Goal: Information Seeking & Learning: Learn about a topic

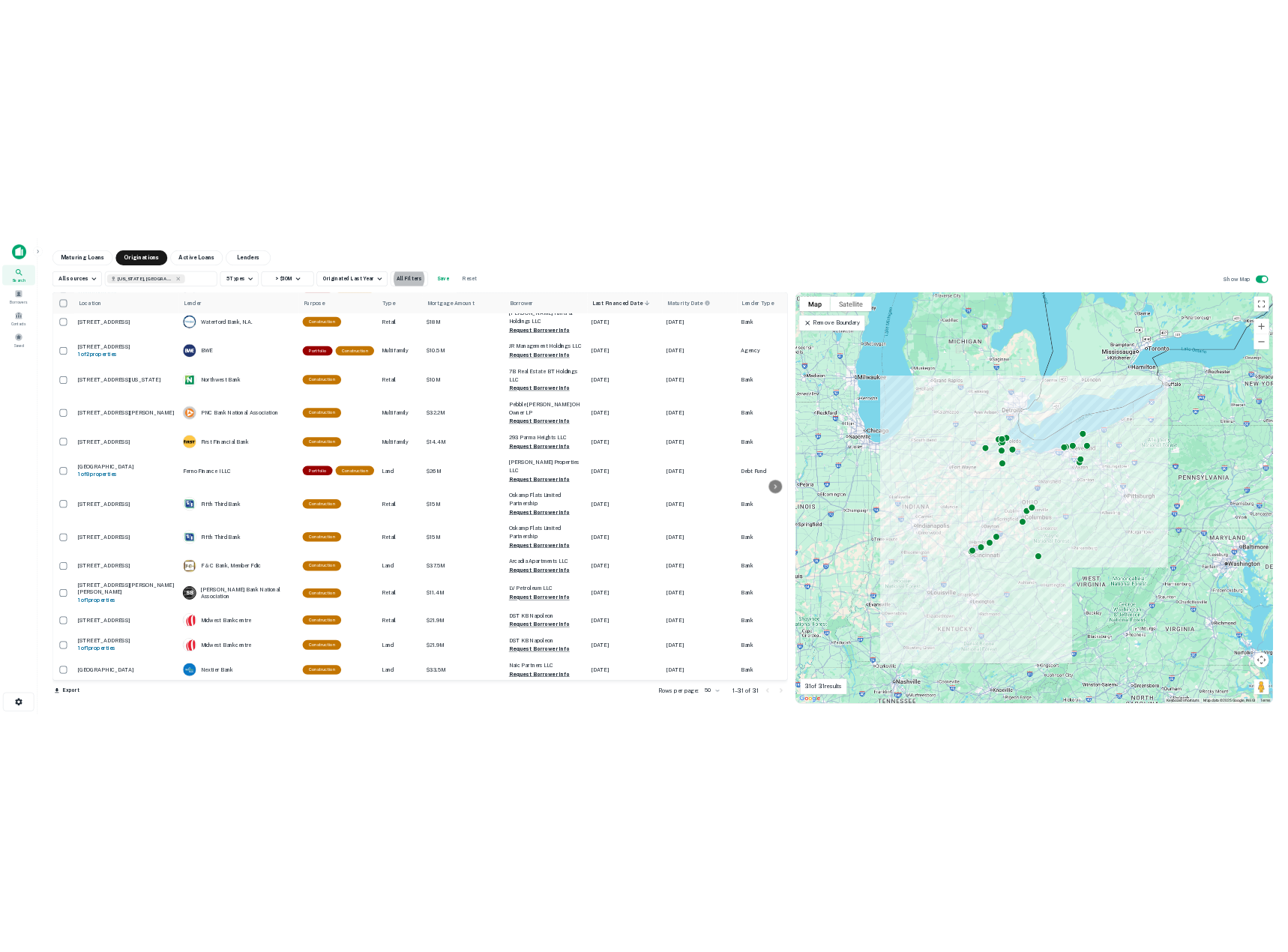
scroll to position [150, 0]
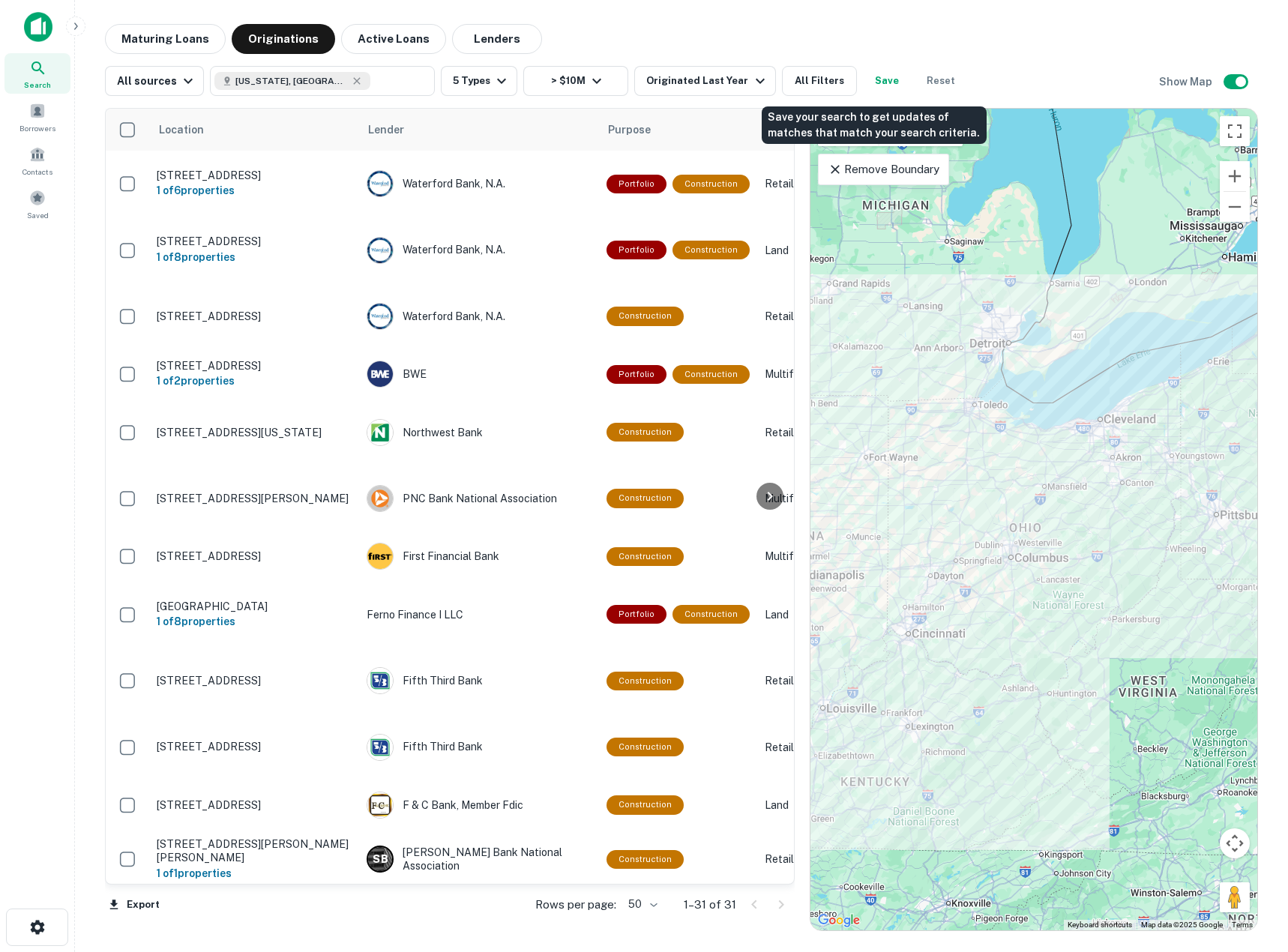
click at [867, 79] on button "Save" at bounding box center [886, 81] width 48 height 30
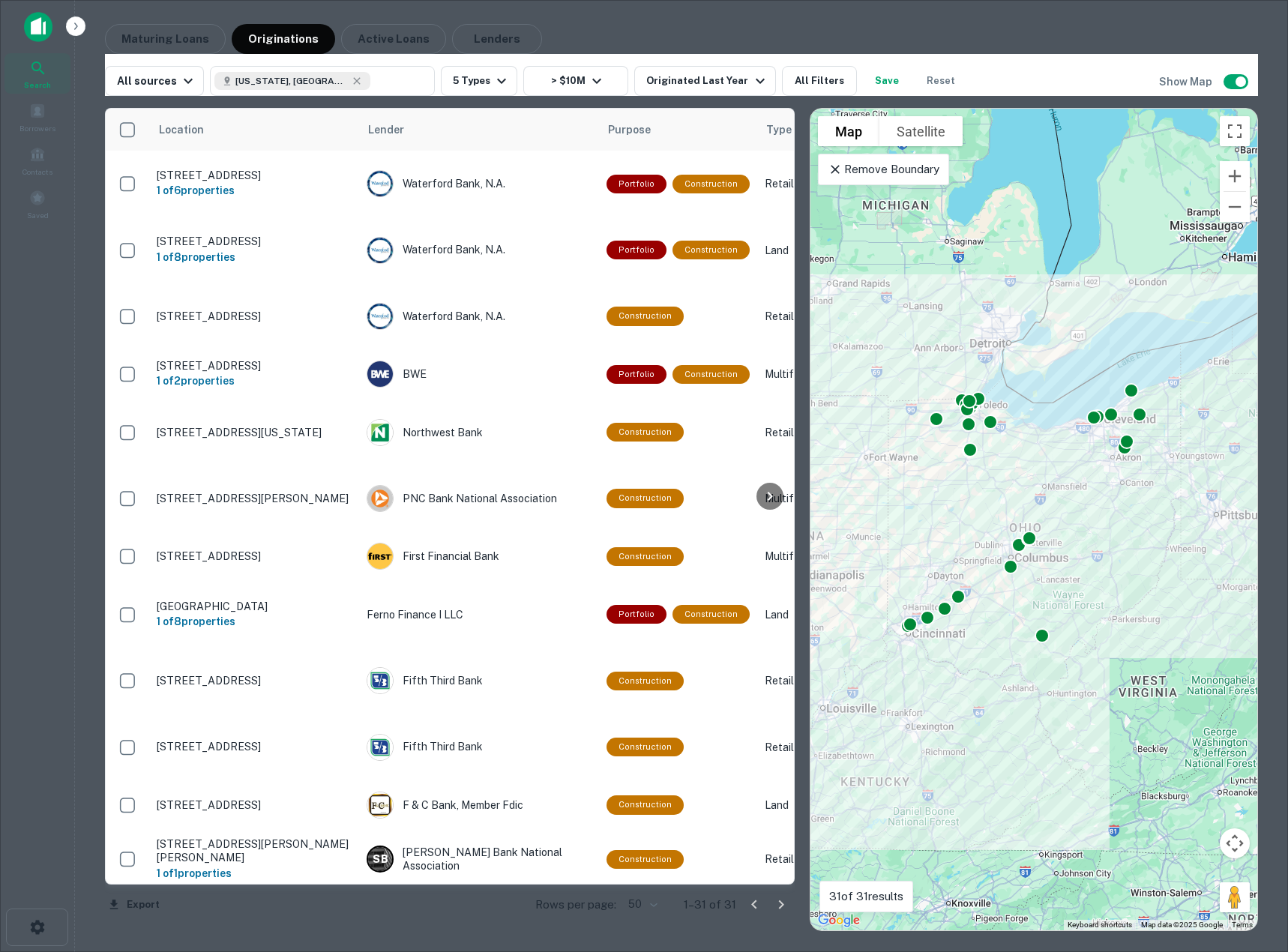
type input "**********"
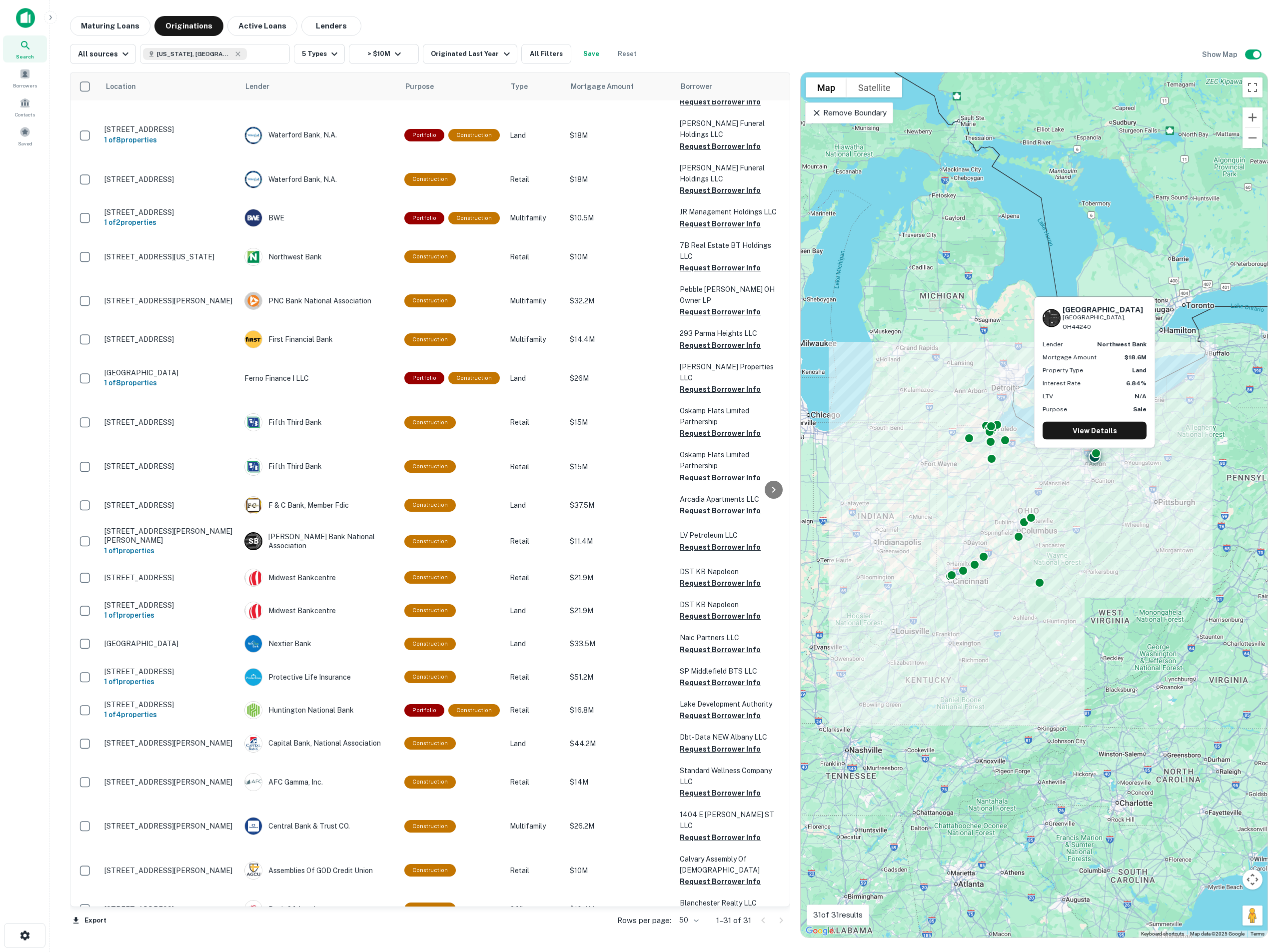
scroll to position [0, 0]
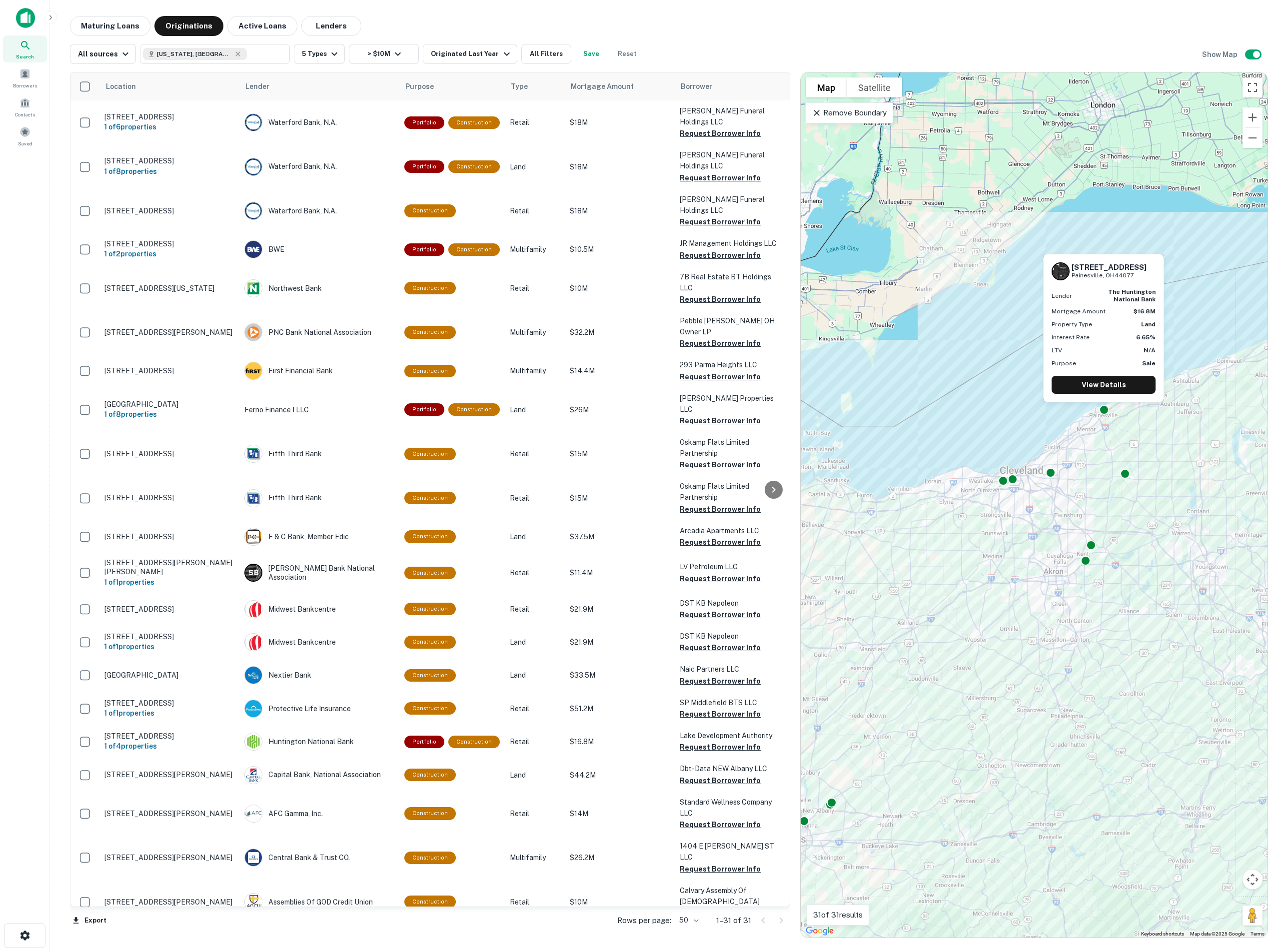
click at [1099, 406] on div "[STREET_ADDRESS] Lender the huntington national bank Mortgage Amount $16.8M Pro…" at bounding box center [1104, 331] width 123 height 157
click at [1103, 381] on link "View Details" at bounding box center [1103, 385] width 104 height 18
